Goal: Task Accomplishment & Management: Use online tool/utility

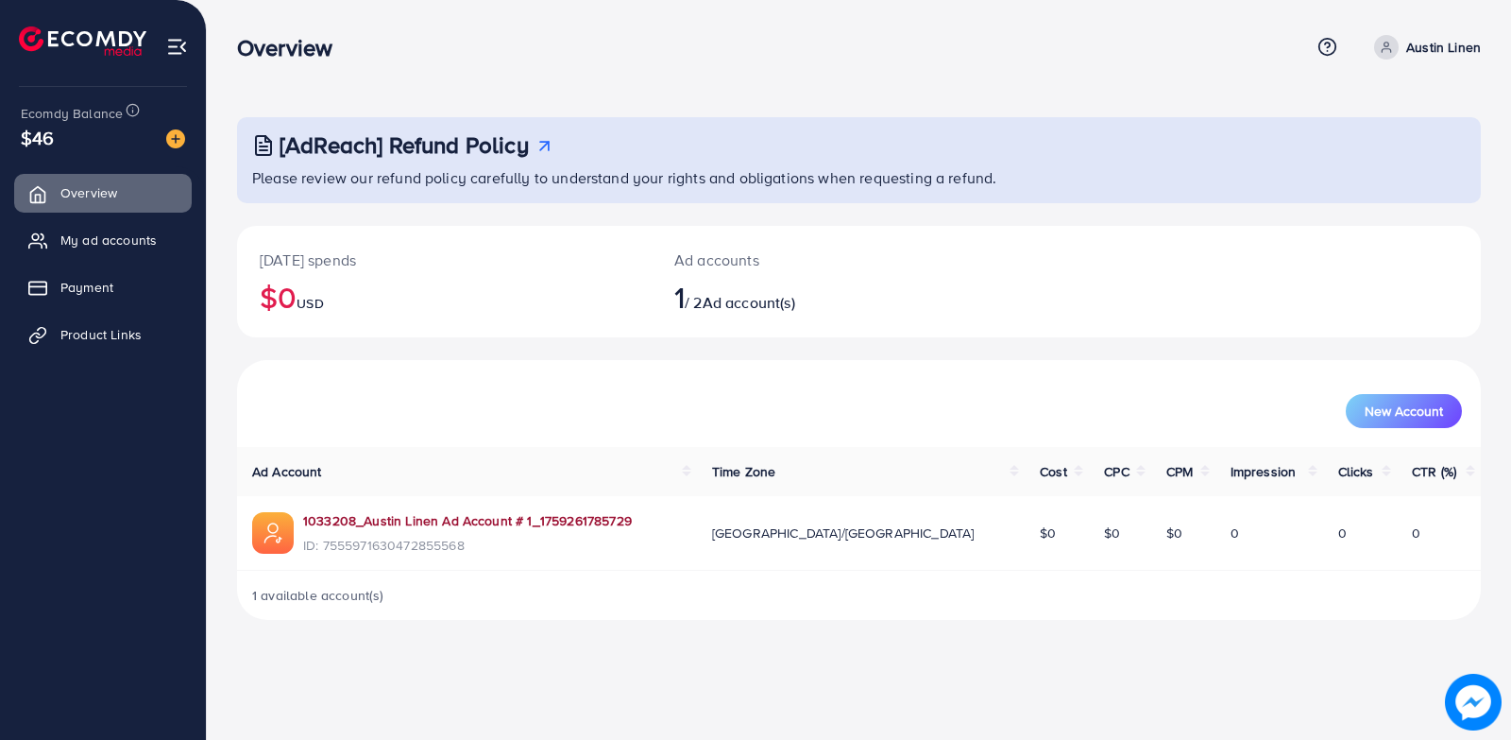
click at [411, 521] on link "1033208_Austin Linen Ad Account # 1_1759261785729" at bounding box center [467, 520] width 329 height 19
click at [82, 328] on span "Product Links" at bounding box center [105, 334] width 81 height 19
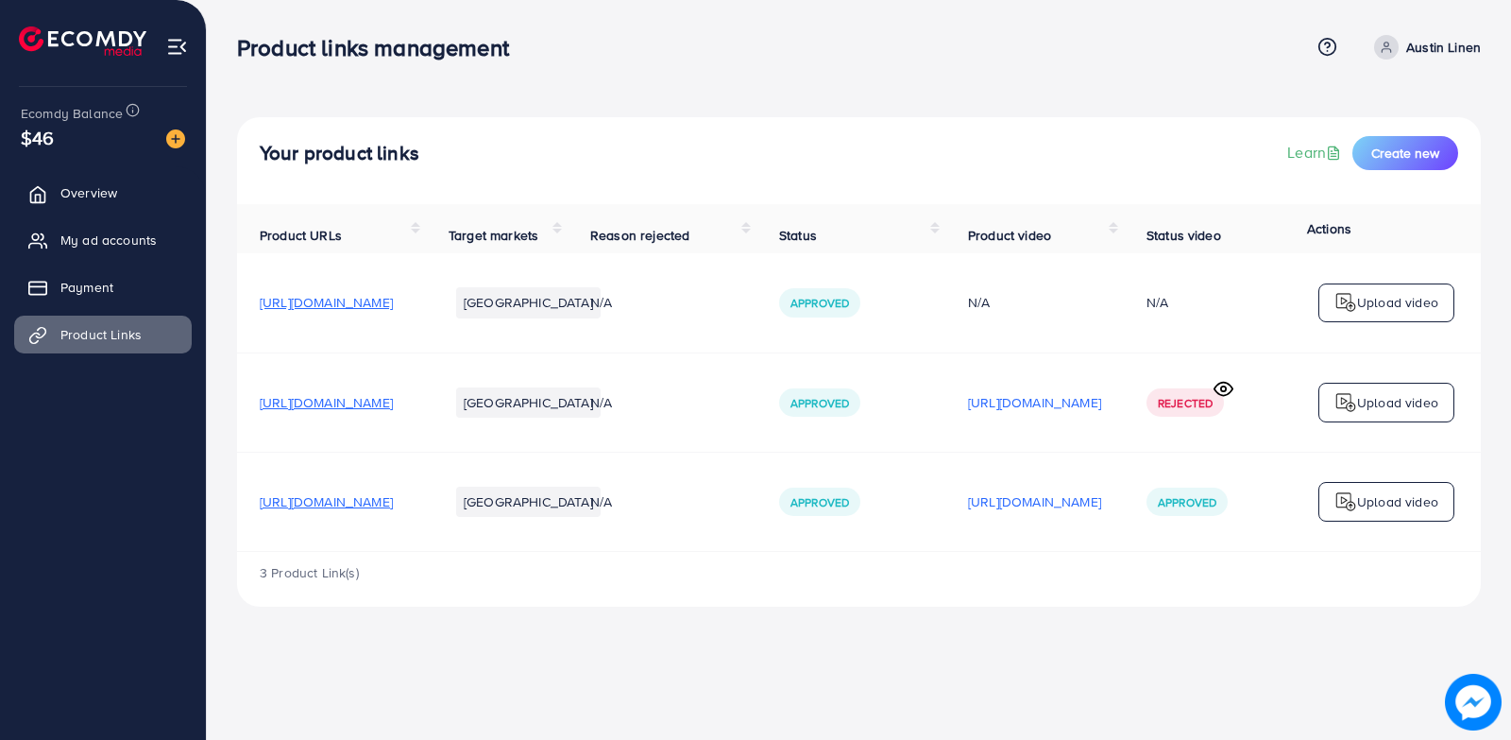
click at [1364, 498] on p "Upload video" at bounding box center [1397, 501] width 81 height 23
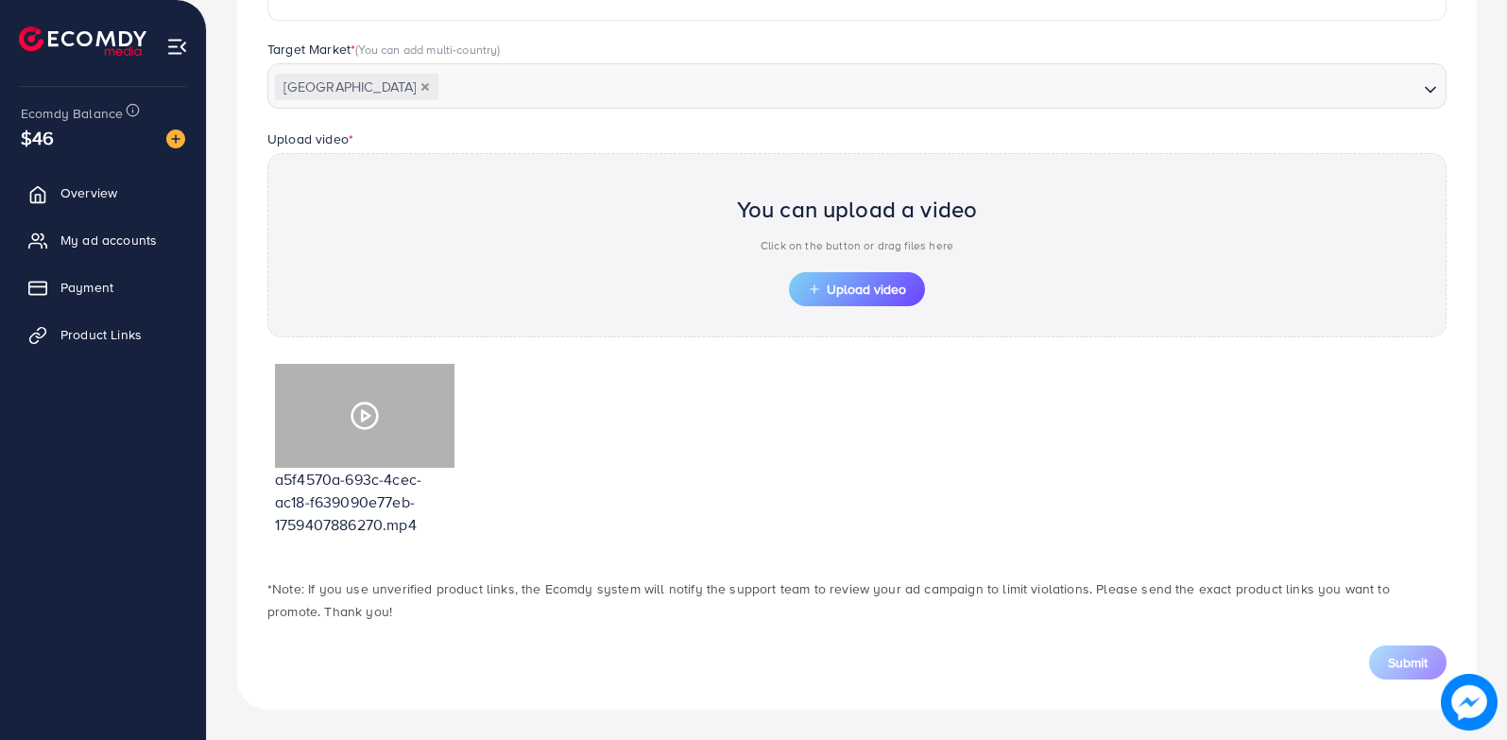
click at [356, 418] on icon at bounding box center [364, 415] width 30 height 30
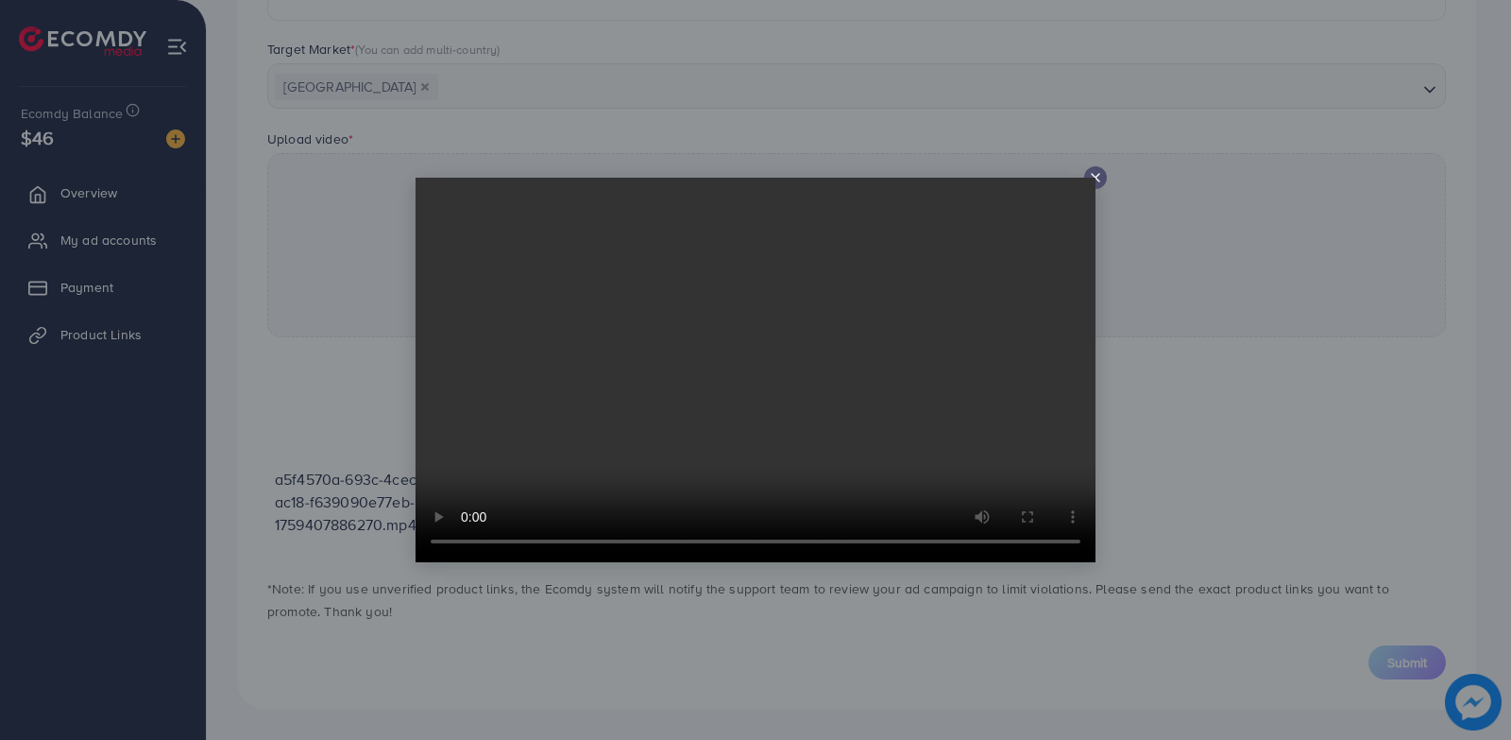
click at [1095, 176] on icon at bounding box center [1095, 177] width 15 height 15
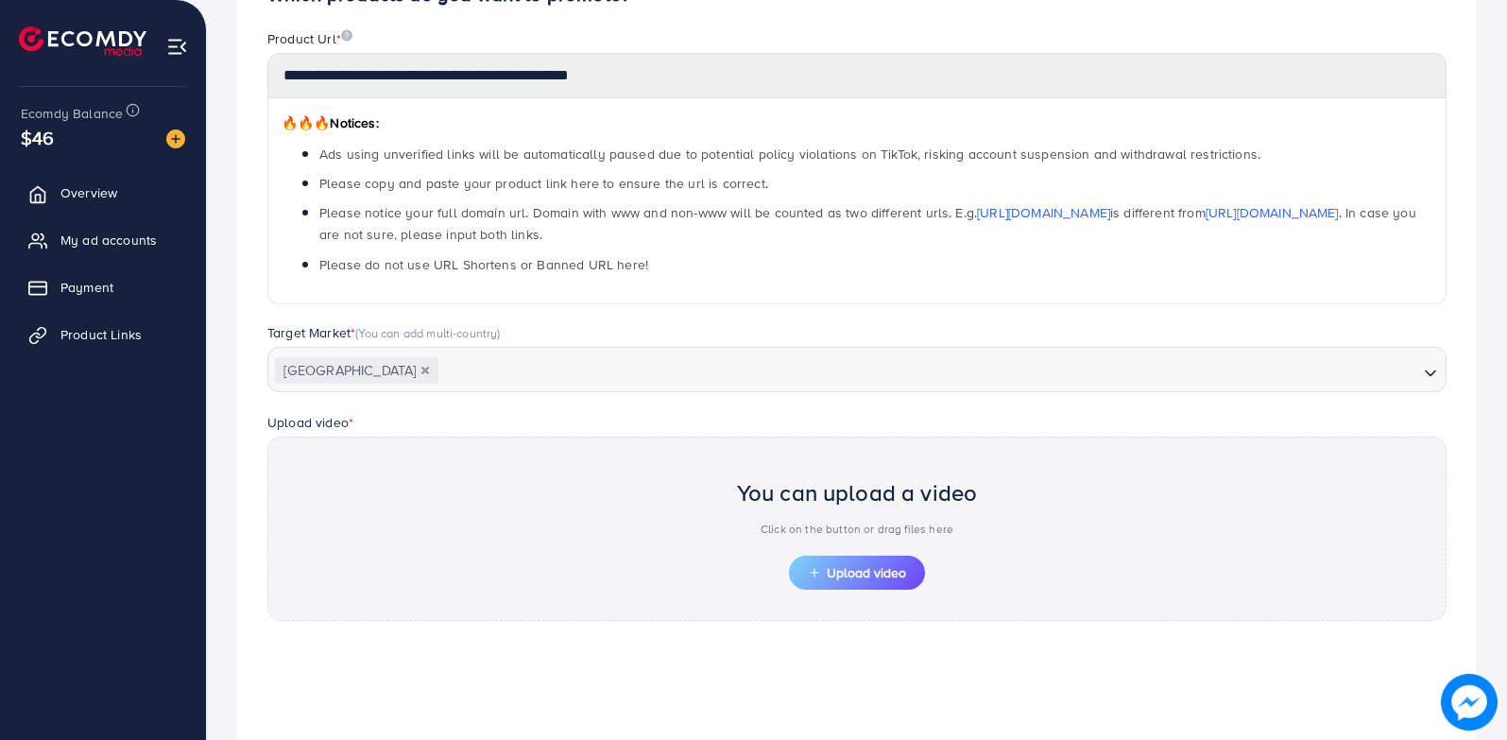
scroll to position [31, 0]
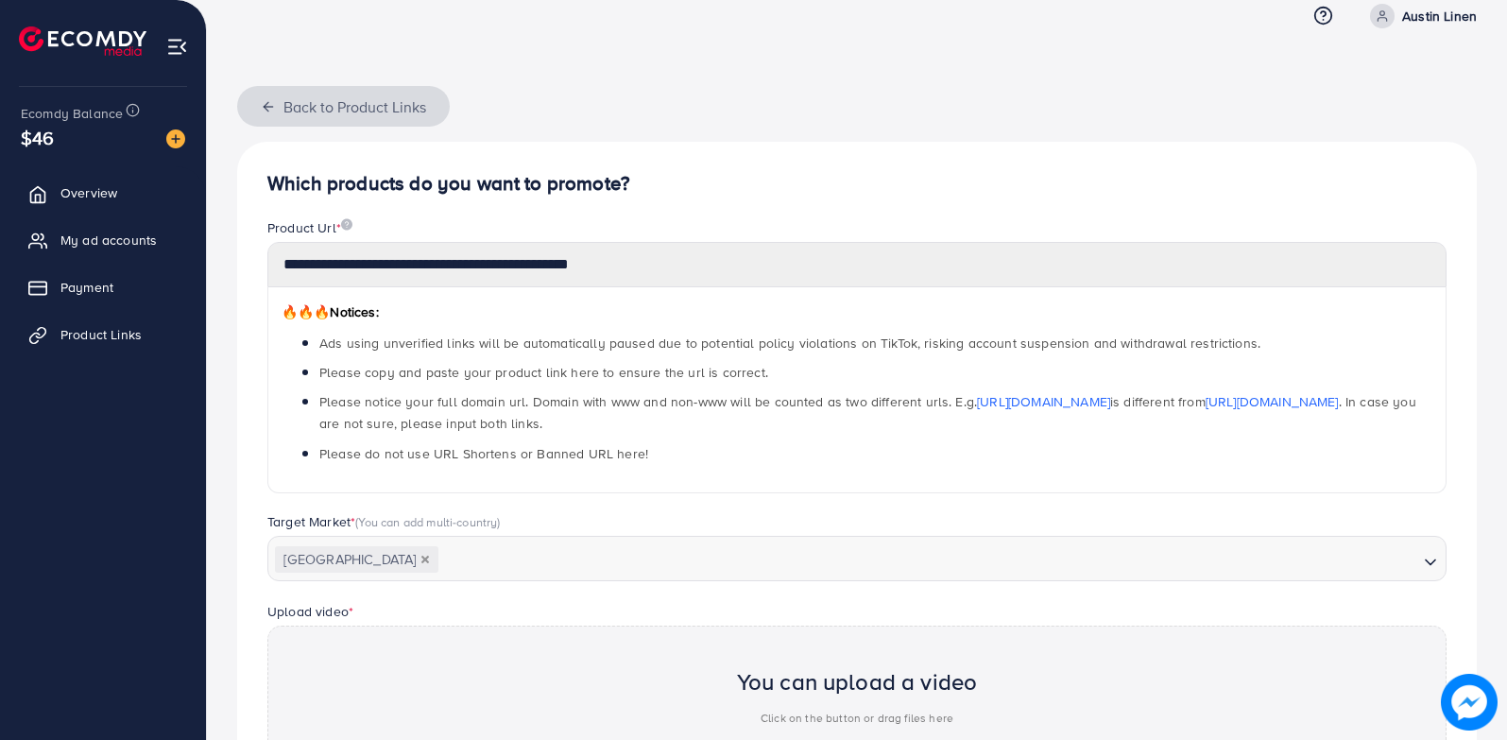
click at [269, 111] on icon "button" at bounding box center [268, 106] width 15 height 15
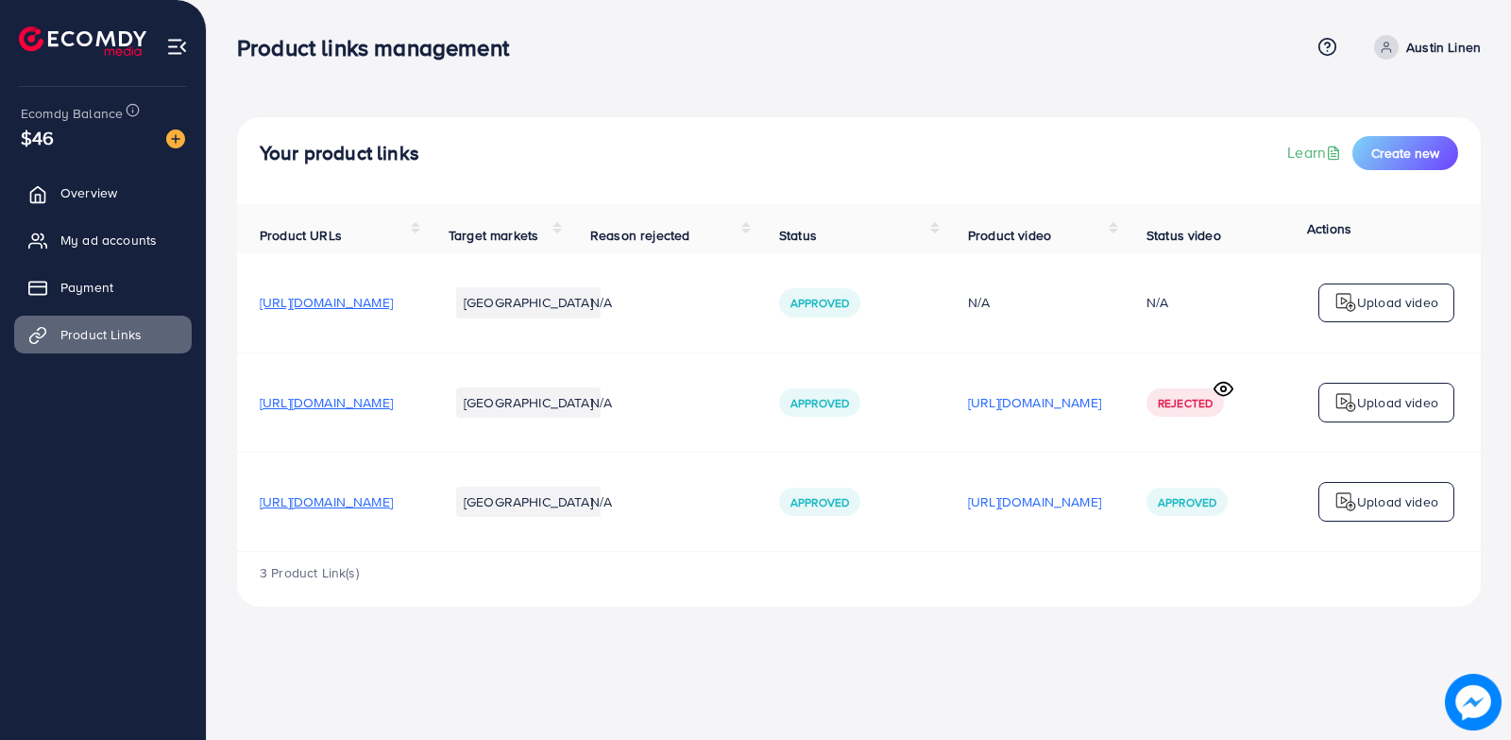
drag, startPoint x: 421, startPoint y: 506, endPoint x: 364, endPoint y: 468, distance: 69.4
click at [364, 468] on td "https://austinlinen.com/collections/bamboo-apparel" at bounding box center [331, 500] width 189 height 99
click at [374, 507] on span "https://austinlinen.com/collections/bamboo-apparel" at bounding box center [326, 501] width 133 height 19
drag, startPoint x: 512, startPoint y: 509, endPoint x: 648, endPoint y: 600, distance: 163.5
click at [640, 602] on div "3 Product Link(s)" at bounding box center [859, 579] width 1244 height 55
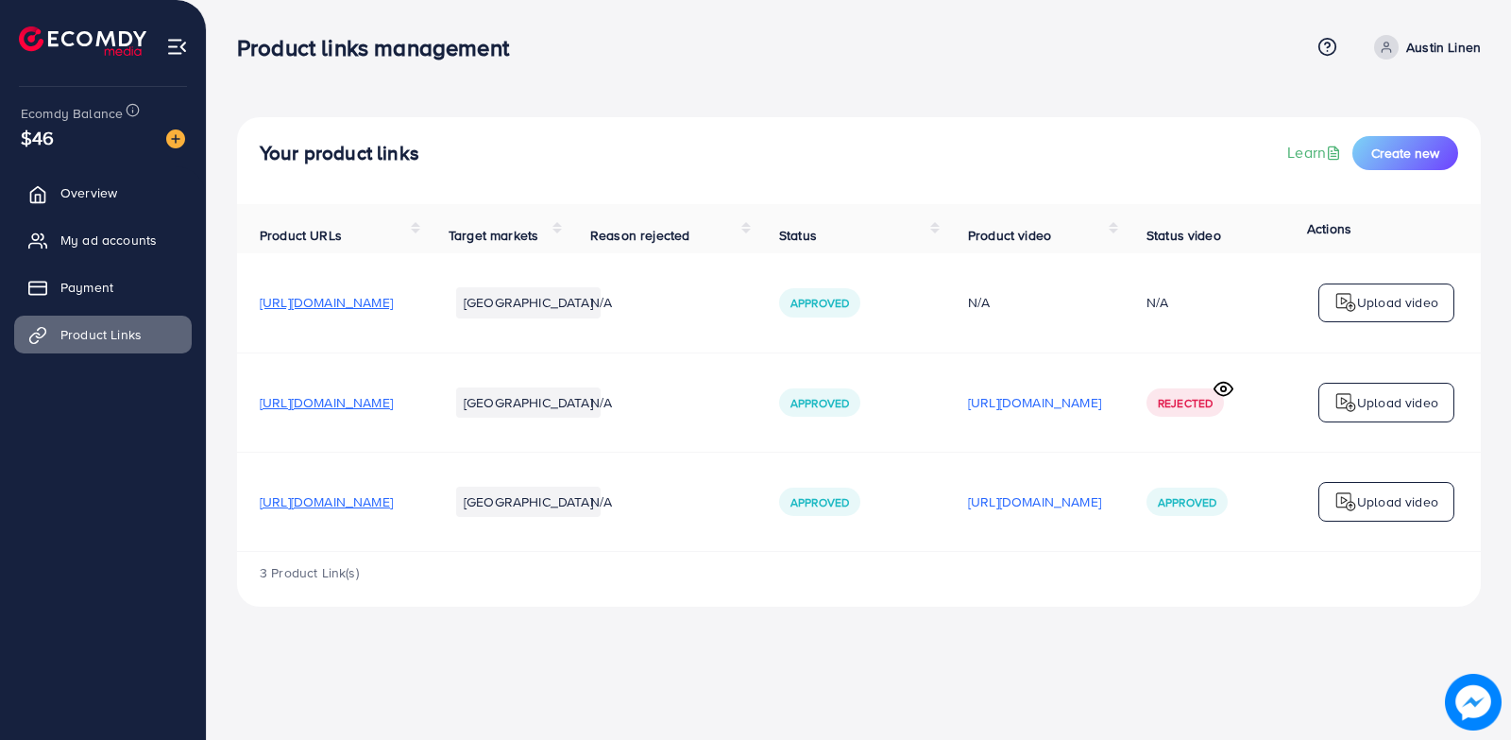
click at [393, 507] on span "https://austinlinen.com/collections/bamboo-apparel" at bounding box center [326, 501] width 133 height 19
click at [65, 188] on span "Overview" at bounding box center [93, 192] width 57 height 19
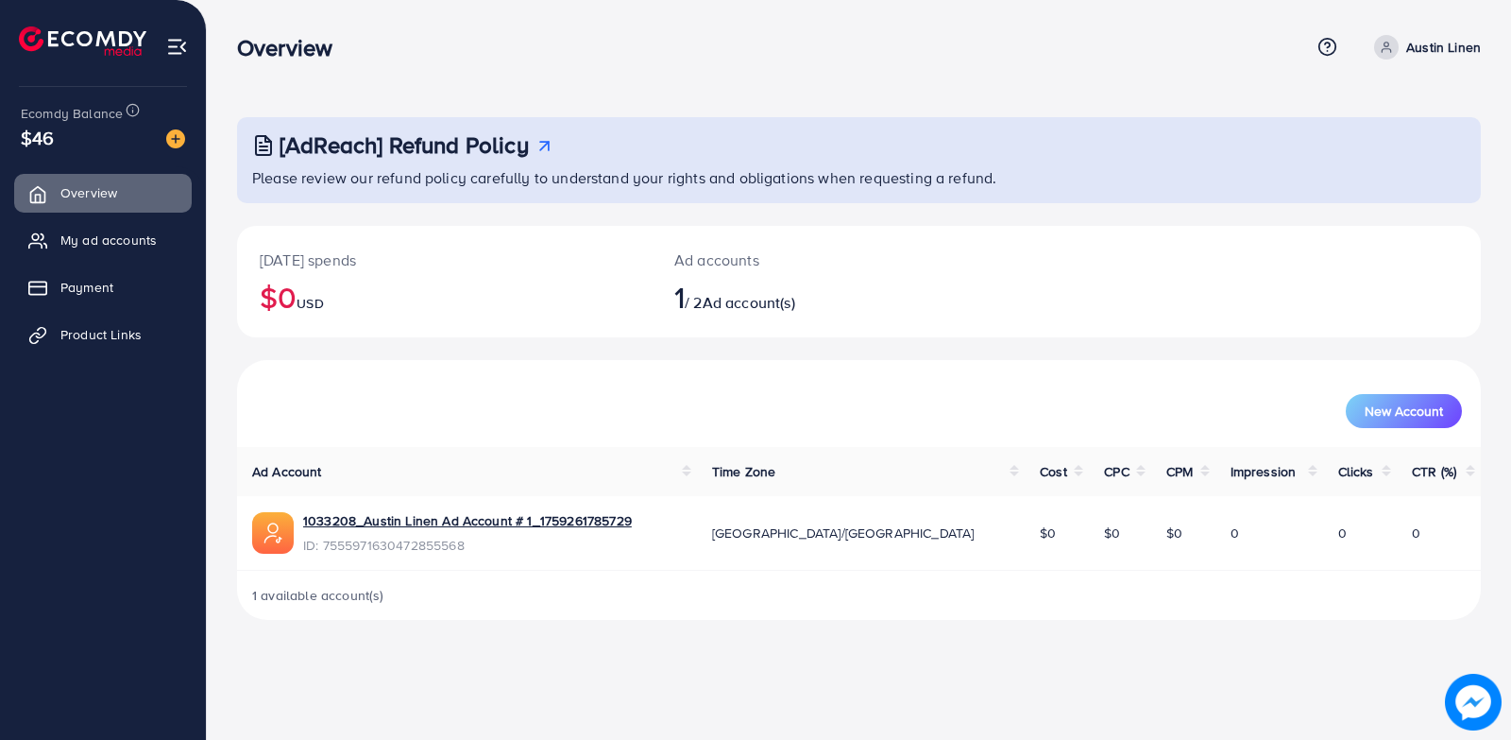
click at [1412, 535] on span "0" at bounding box center [1416, 532] width 9 height 19
drag, startPoint x: 1332, startPoint y: 533, endPoint x: 1240, endPoint y: 525, distance: 91.9
click at [1328, 533] on td "0" at bounding box center [1360, 533] width 75 height 74
drag, startPoint x: 1240, startPoint y: 525, endPoint x: 1099, endPoint y: 521, distance: 140.8
click at [1224, 525] on td "0" at bounding box center [1270, 533] width 108 height 74
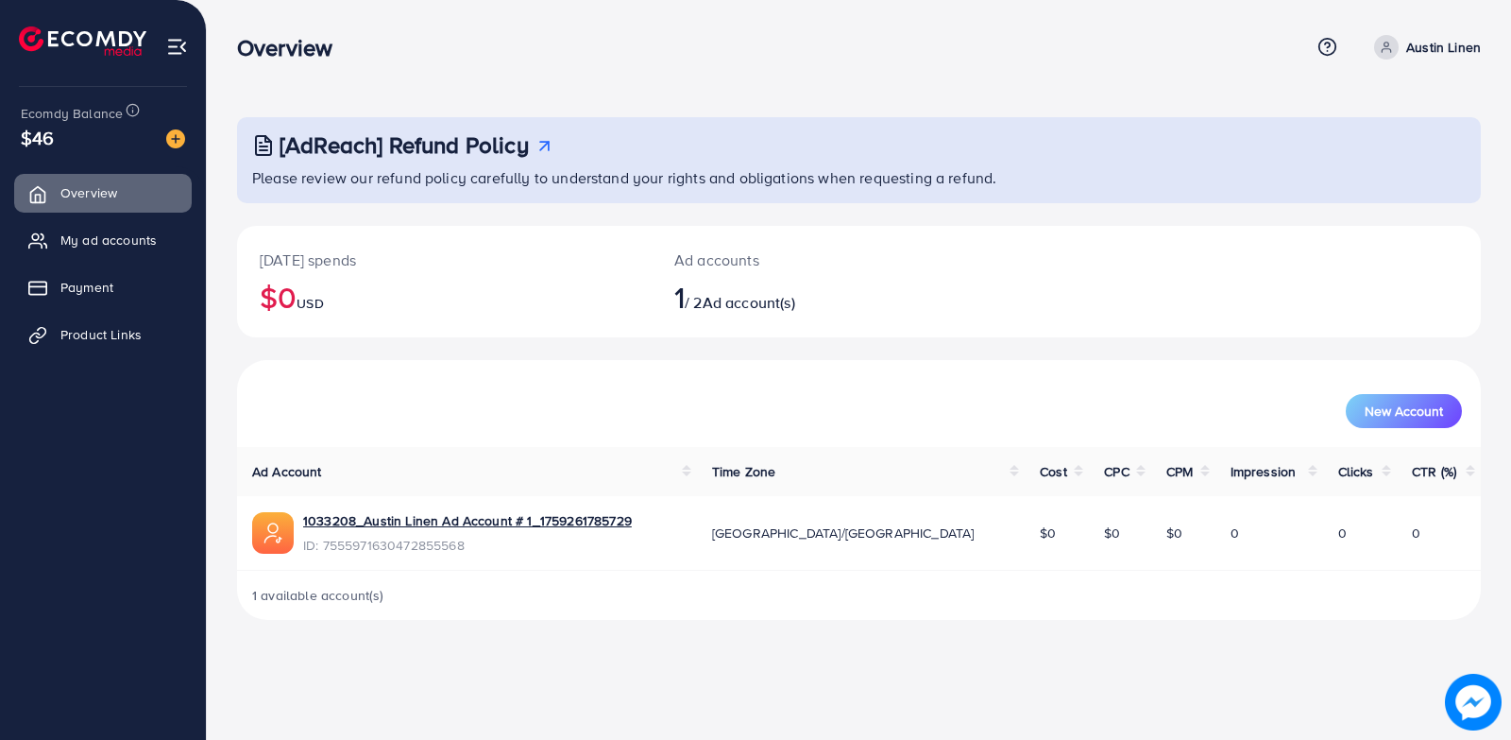
drag, startPoint x: 1047, startPoint y: 525, endPoint x: 958, endPoint y: 526, distance: 88.8
click at [1089, 526] on td "$0" at bounding box center [1120, 533] width 62 height 74
click at [340, 600] on span "1 available account(s)" at bounding box center [318, 595] width 132 height 19
click at [1151, 533] on td "$0" at bounding box center [1183, 533] width 64 height 74
click at [1167, 531] on span "$0" at bounding box center [1175, 532] width 16 height 19
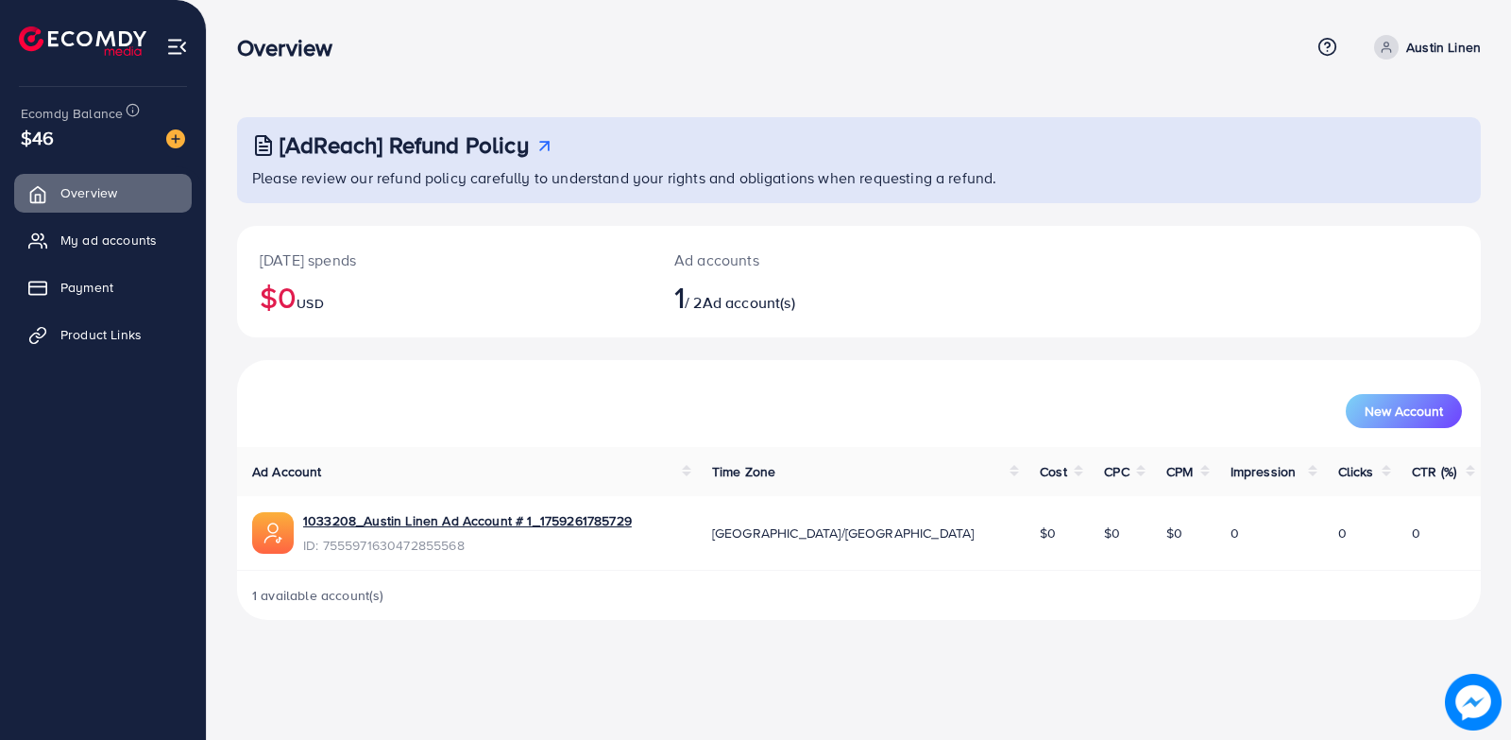
click at [1216, 540] on td "0" at bounding box center [1270, 533] width 108 height 74
click at [1025, 534] on td "$0" at bounding box center [1057, 533] width 64 height 74
drag, startPoint x: 322, startPoint y: 299, endPoint x: 872, endPoint y: 271, distance: 550.5
click at [872, 271] on div "Today's spends $0 USD Ad accounts 1 / 2 Ad account(s)" at bounding box center [859, 281] width 1244 height 111
click at [991, 284] on div "Today's spends $0 USD Ad accounts 1 / 2 Ad account(s)" at bounding box center [859, 281] width 1244 height 111
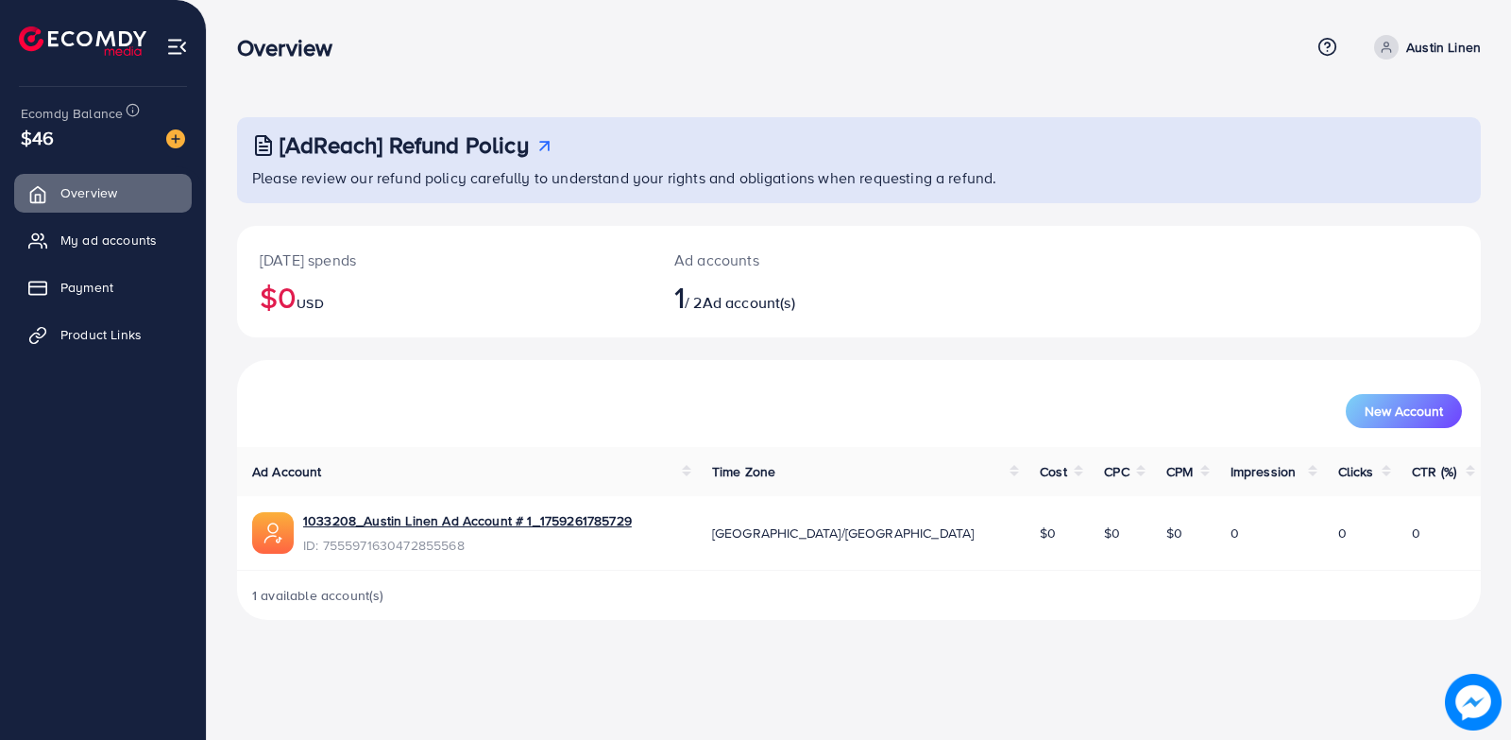
click at [743, 310] on span "Ad account(s)" at bounding box center [749, 302] width 93 height 21
click at [109, 242] on span "My ad accounts" at bounding box center [113, 239] width 96 height 19
